Goal: Task Accomplishment & Management: Use online tool/utility

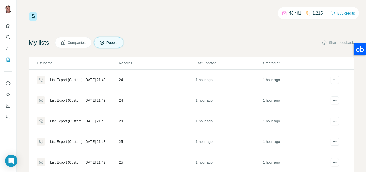
drag, startPoint x: 0, startPoint y: 0, endPoint x: 83, endPoint y: 46, distance: 95.1
click at [83, 77] on div "List Export (Custom): [DATE] 21:49" at bounding box center [77, 79] width 55 height 5
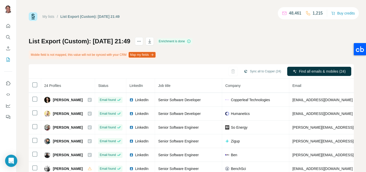
scroll to position [209, 0]
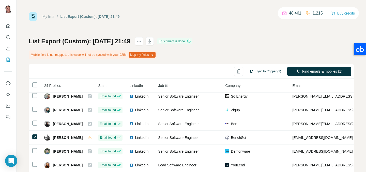
click at [261, 72] on button "Sync to Copper (1)" at bounding box center [265, 71] width 39 height 8
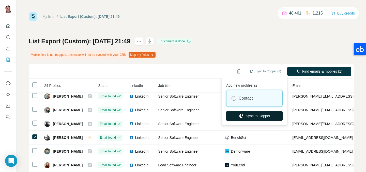
click at [254, 112] on button "Sync to Copper" at bounding box center [254, 116] width 56 height 10
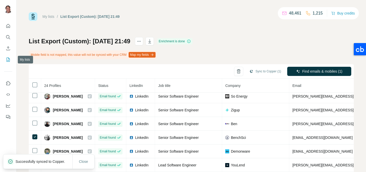
click at [8, 59] on icon "My lists" at bounding box center [8, 59] width 5 height 5
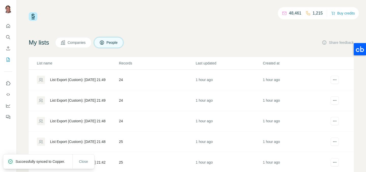
click at [91, 102] on div "List Export (Custom): [DATE] 21:49" at bounding box center [77, 100] width 55 height 5
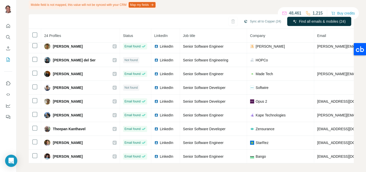
scroll to position [53, 0]
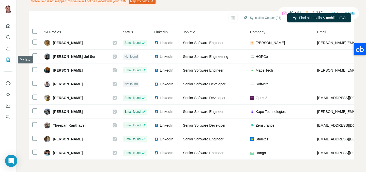
click at [10, 60] on icon "My lists" at bounding box center [8, 59] width 5 height 5
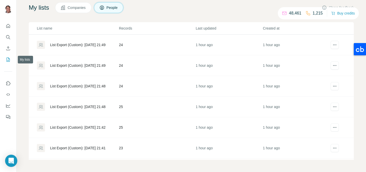
scroll to position [35, 0]
click at [143, 86] on td "24" at bounding box center [157, 86] width 77 height 21
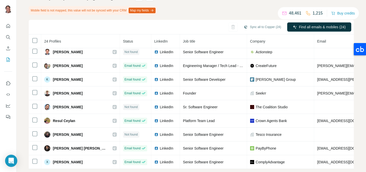
scroll to position [53, 0]
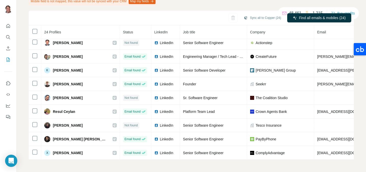
click at [11, 58] on button "My lists" at bounding box center [8, 59] width 8 height 9
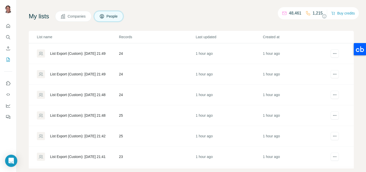
scroll to position [25, 0]
click at [105, 115] on div "List Export (Custom): [DATE] 21:48" at bounding box center [77, 115] width 55 height 5
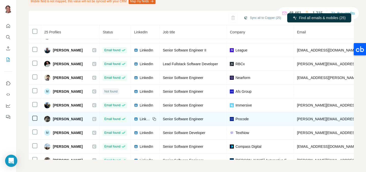
scroll to position [145, 0]
